Goal: Task Accomplishment & Management: Use online tool/utility

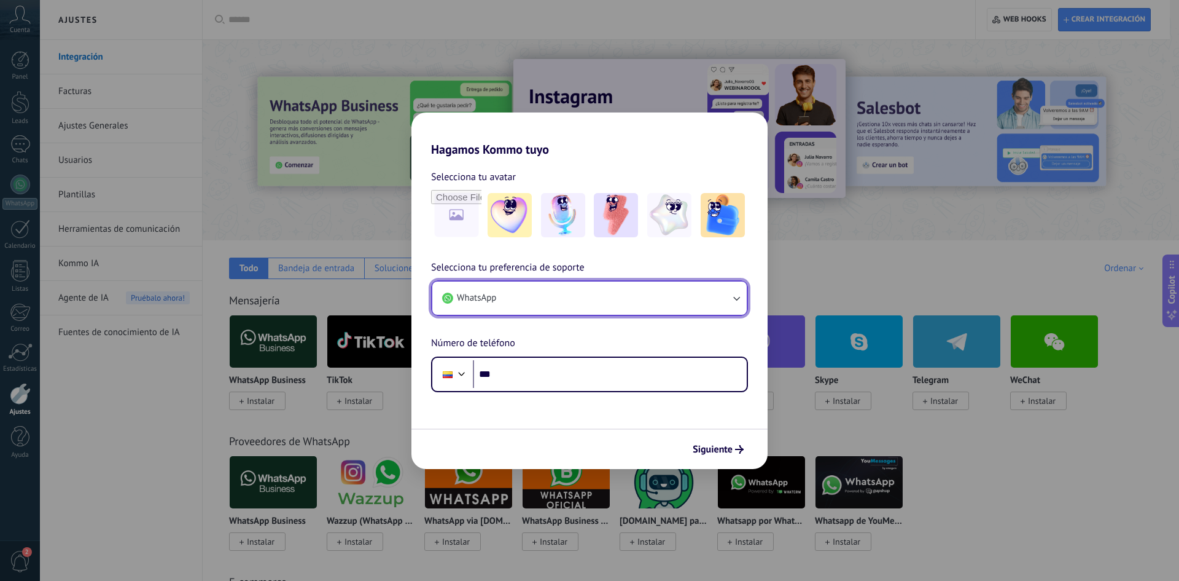
click at [739, 294] on icon "button" at bounding box center [736, 298] width 12 height 12
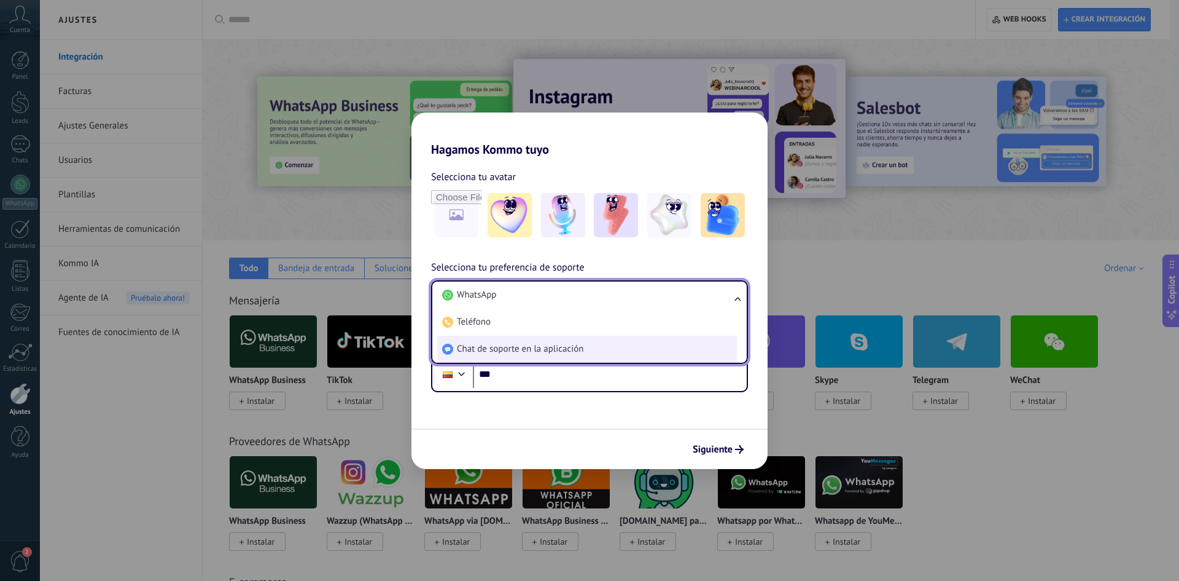
click at [502, 347] on span "Chat de soporte en la aplicación" at bounding box center [520, 349] width 127 height 12
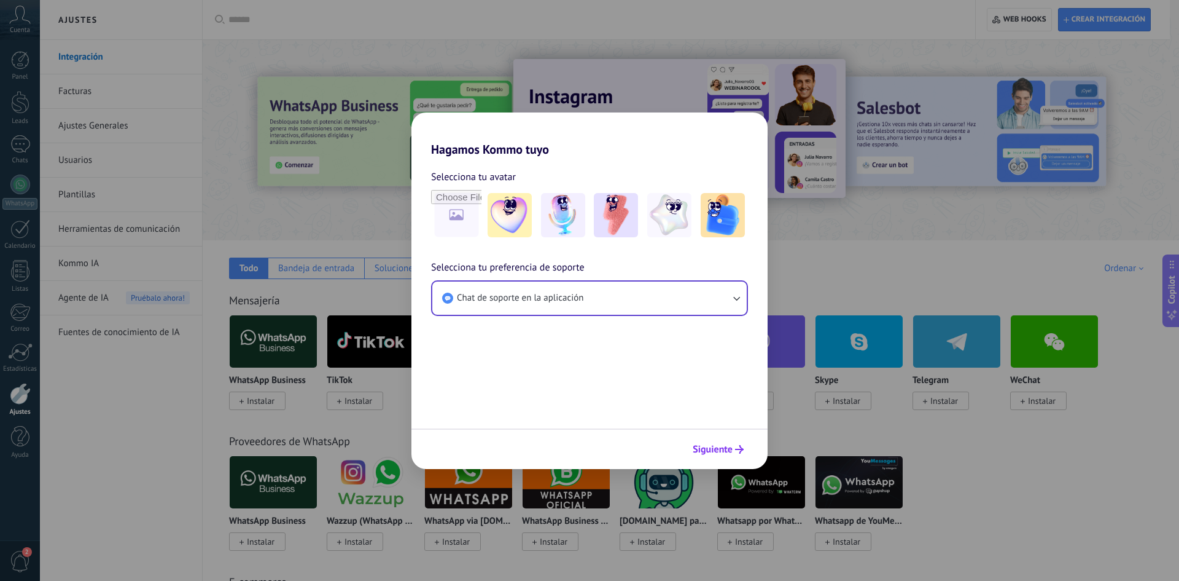
click at [725, 451] on span "Siguiente" at bounding box center [713, 449] width 40 height 9
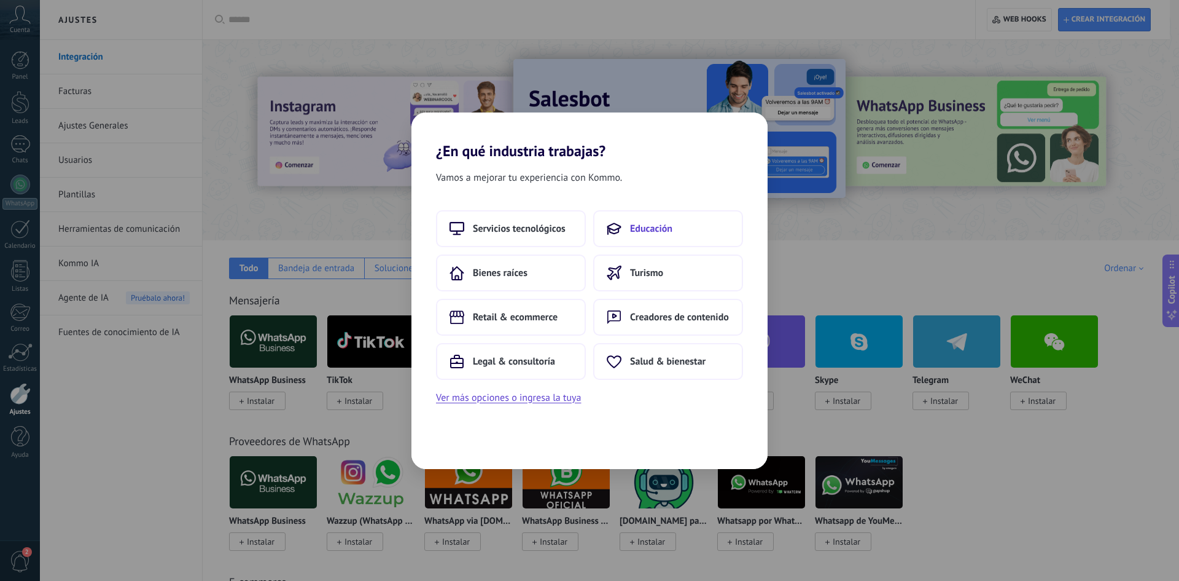
click at [660, 232] on span "Educación" at bounding box center [651, 228] width 42 height 12
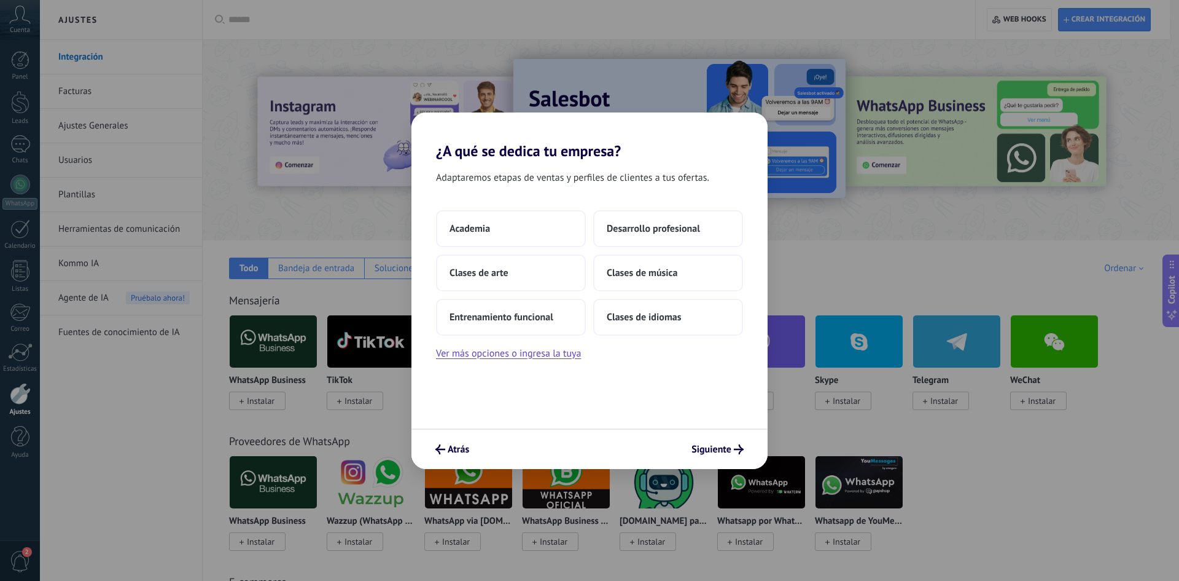
click at [660, 232] on span "Desarrollo profesional" at bounding box center [653, 228] width 93 height 12
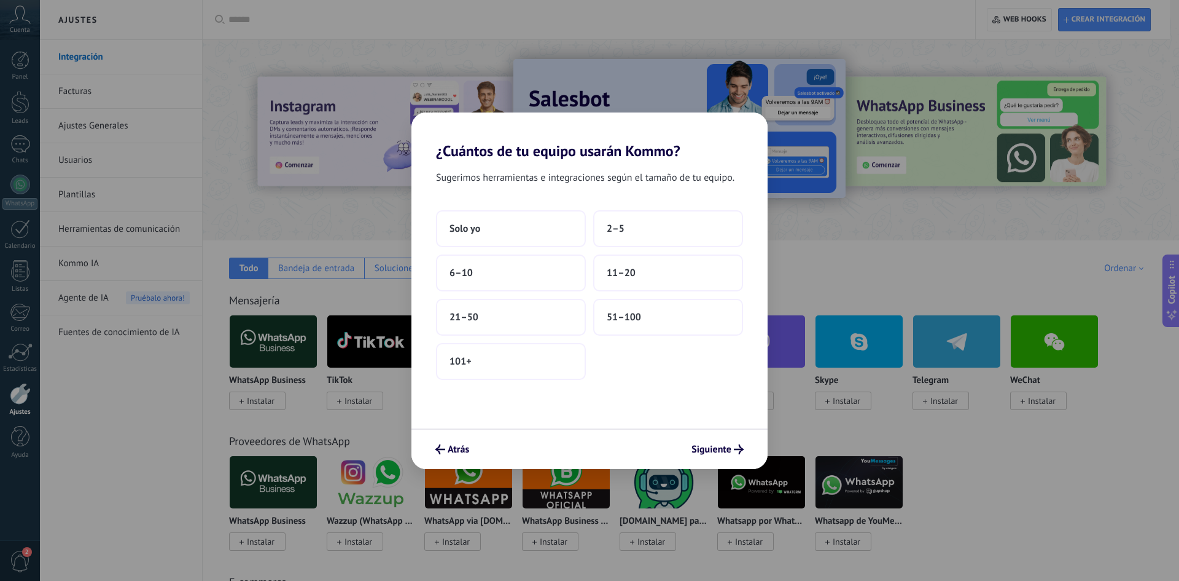
click at [660, 232] on button "2–5" at bounding box center [668, 228] width 150 height 37
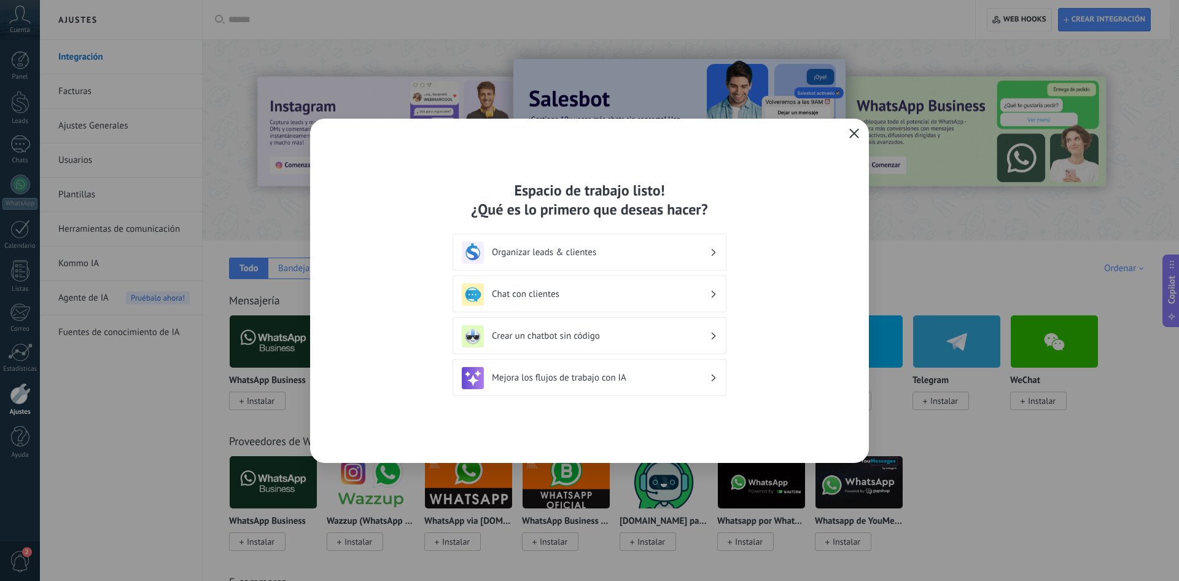
click at [856, 138] on span "button" at bounding box center [855, 133] width 10 height 11
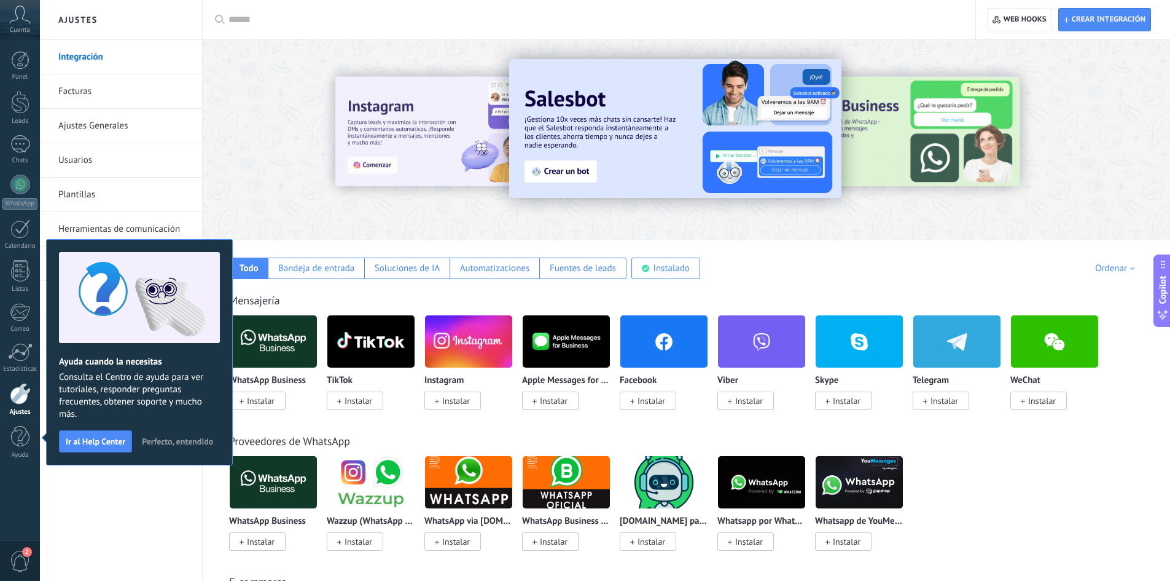
click at [259, 405] on span "Instalar" at bounding box center [261, 400] width 28 height 11
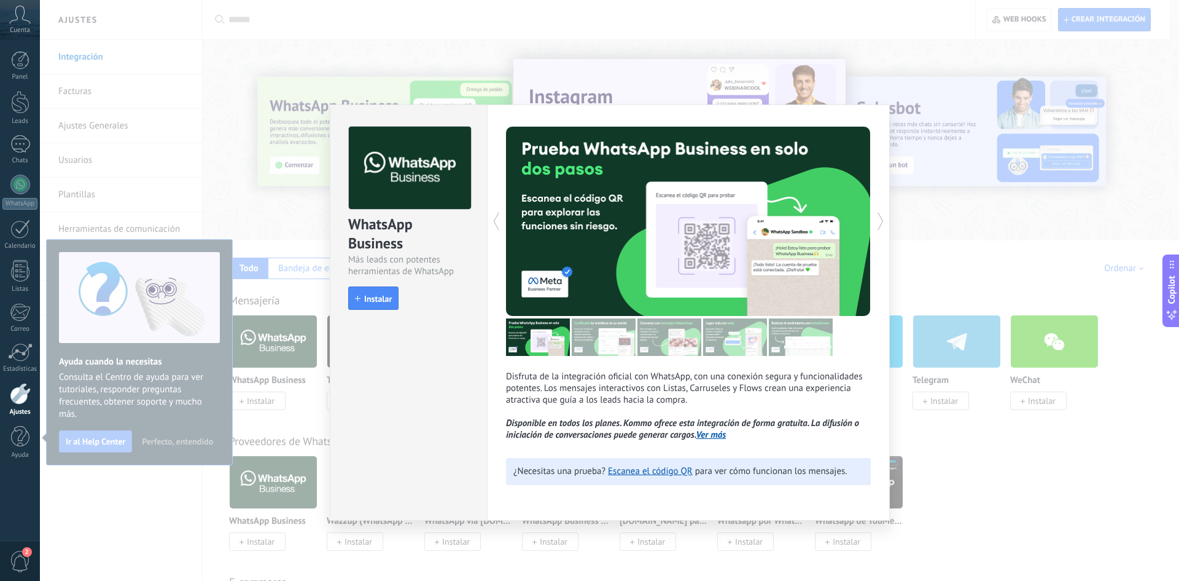
click at [23, 22] on icon at bounding box center [20, 15] width 22 height 18
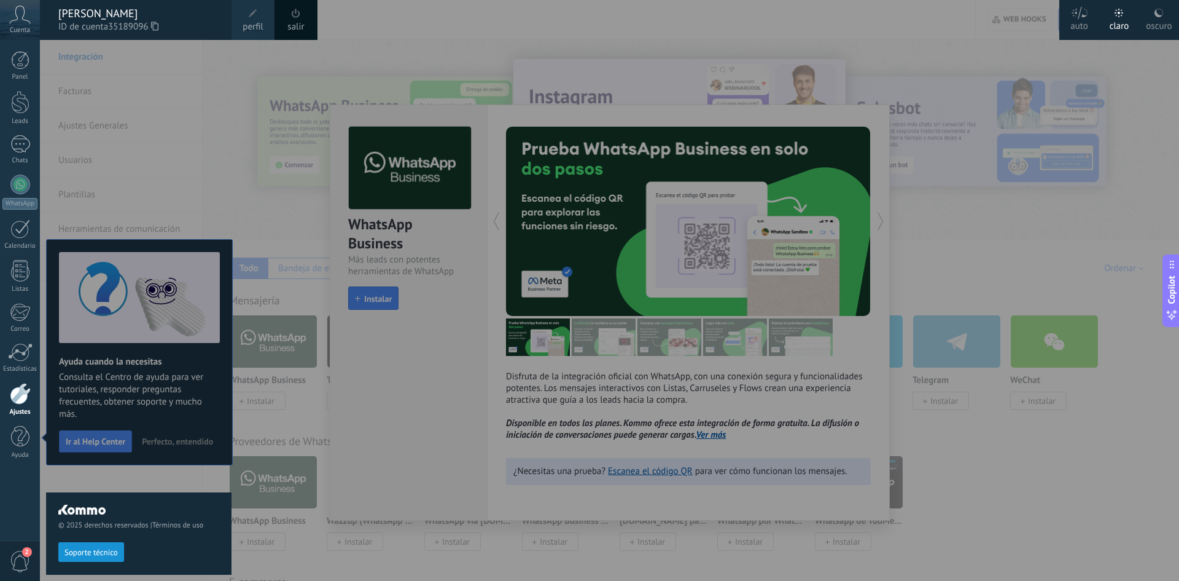
click at [302, 22] on link "salir" at bounding box center [295, 27] width 17 height 14
